Goal: Information Seeking & Learning: Learn about a topic

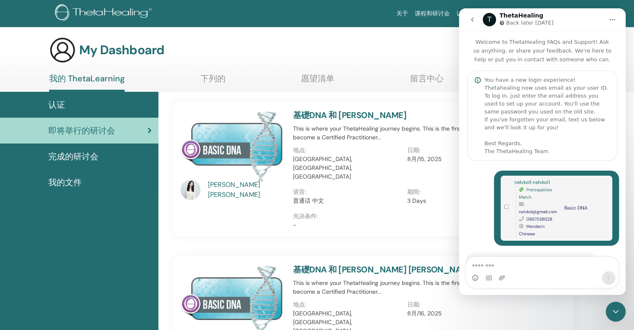
scroll to position [226, 0]
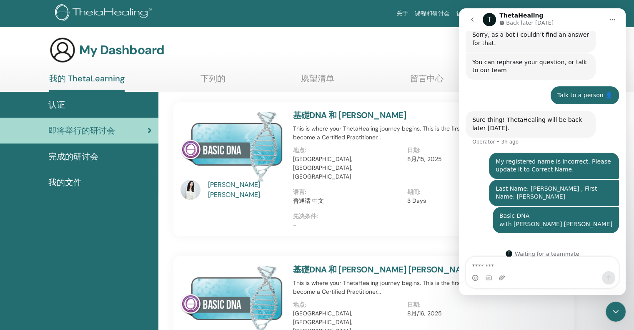
click at [473, 20] on icon "go back" at bounding box center [472, 19] width 7 height 7
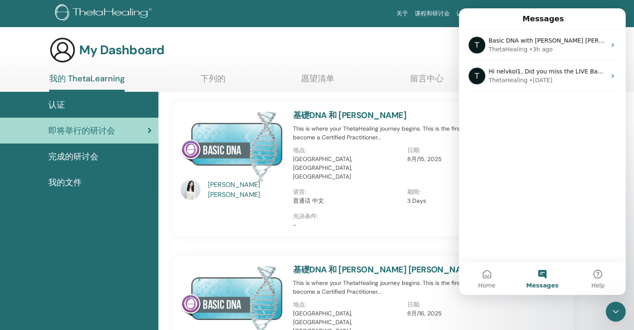
scroll to position [0, 0]
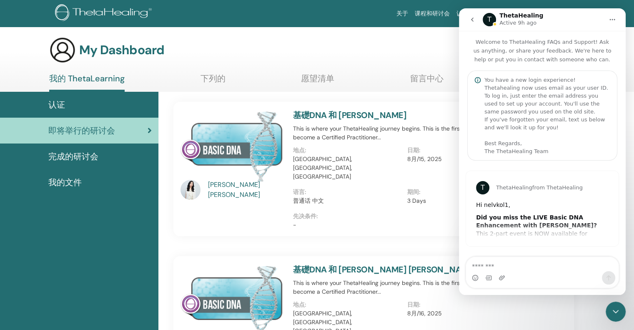
click at [471, 21] on icon "go back" at bounding box center [472, 19] width 7 height 7
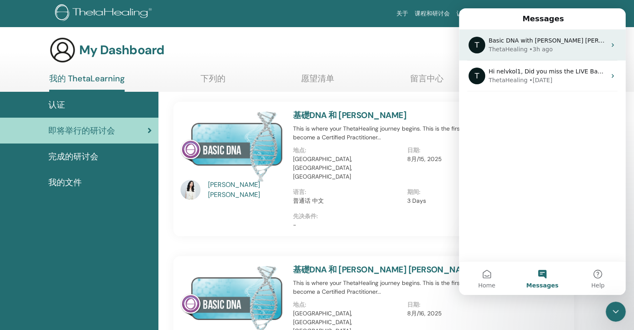
click at [543, 50] on div "• 3h ago" at bounding box center [541, 49] width 24 height 9
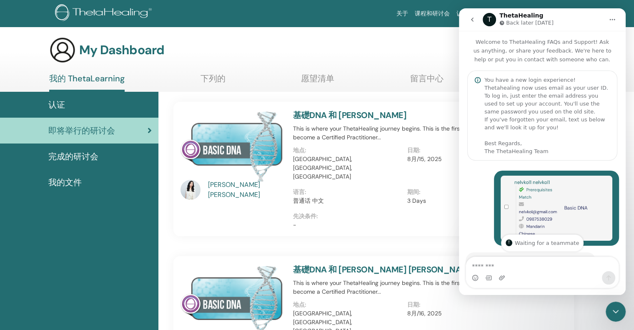
click at [472, 18] on icon "go back" at bounding box center [472, 20] width 3 height 4
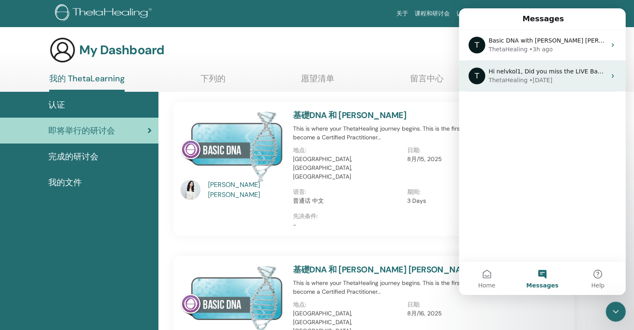
click at [542, 80] on div "• [DATE]" at bounding box center [540, 80] width 23 height 9
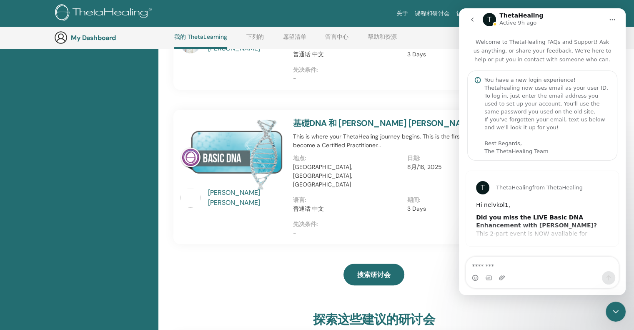
scroll to position [188, 0]
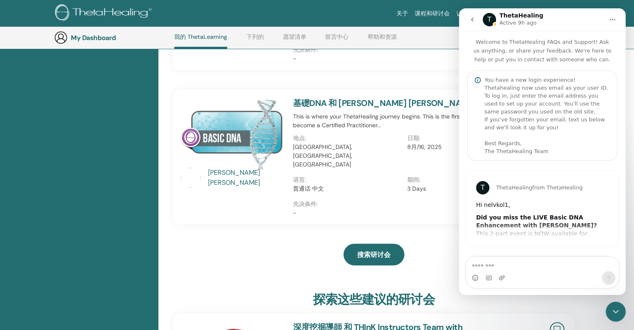
drag, startPoint x: 594, startPoint y: 197, endPoint x: 593, endPoint y: 160, distance: 36.7
click at [593, 160] on div "T ThetaHealing from ThetaHealing Hi nelvkol1, Did you miss the LIVE Basic DNA E…" at bounding box center [542, 208] width 167 height 96
click at [473, 19] on icon "go back" at bounding box center [472, 19] width 7 height 7
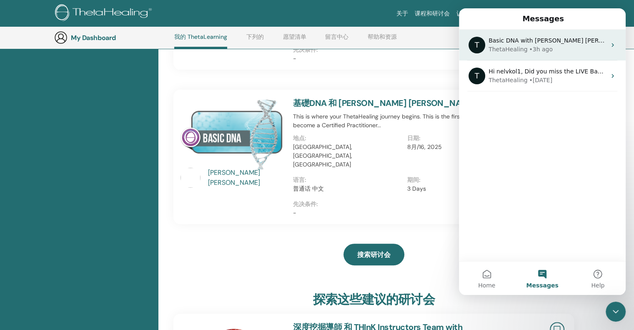
click at [548, 42] on span "Basic DNA with [PERSON_NAME] [PERSON_NAME]" at bounding box center [561, 40] width 145 height 7
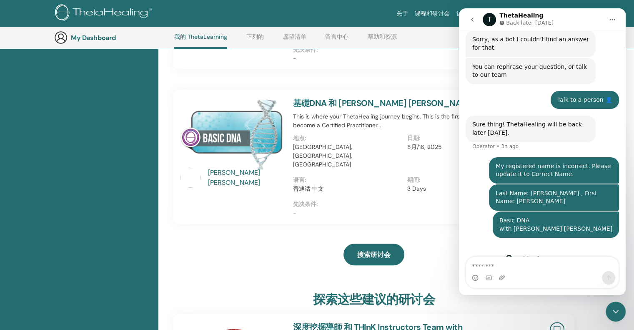
scroll to position [226, 0]
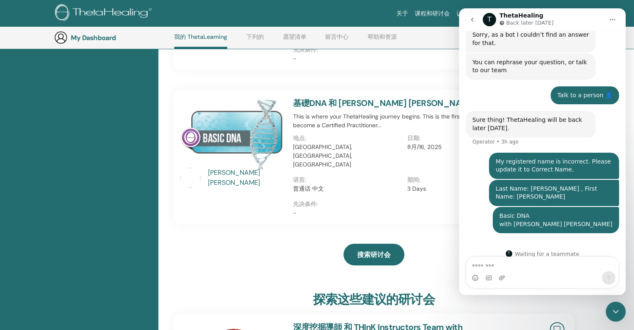
click at [471, 18] on icon "go back" at bounding box center [472, 19] width 7 height 7
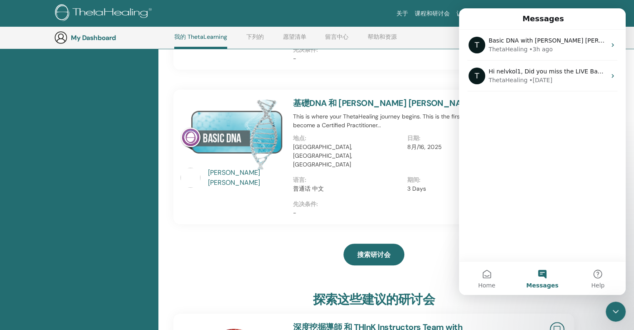
click at [623, 312] on div "Close Intercom Messenger" at bounding box center [616, 311] width 20 height 20
